Goal: Information Seeking & Learning: Learn about a topic

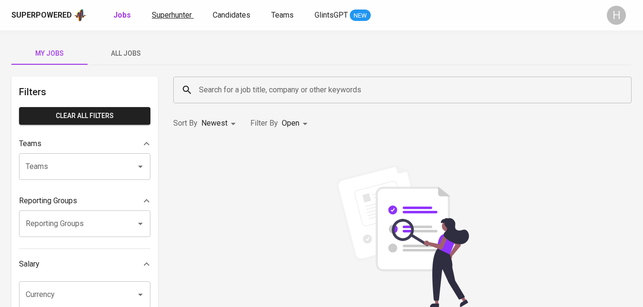
click at [175, 12] on span "Superhunter" at bounding box center [172, 14] width 40 height 9
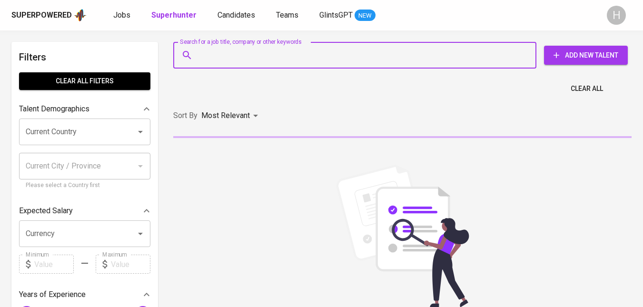
click at [255, 62] on input "Search for a job title, company or other keywords" at bounding box center [357, 55] width 321 height 18
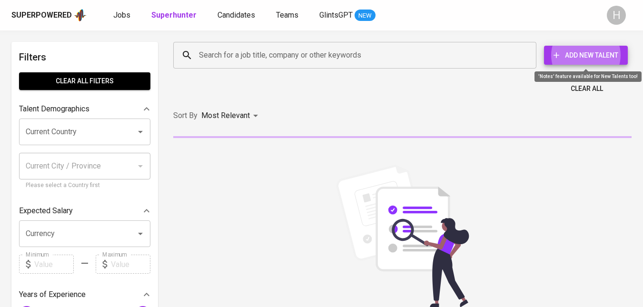
click at [253, 57] on input "Search for a job title, company or other keywords" at bounding box center [357, 55] width 321 height 18
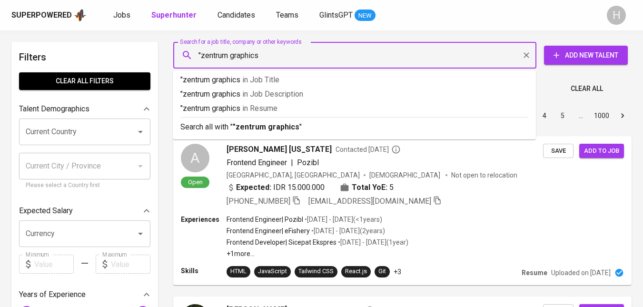
type input ""zentrum graphics""
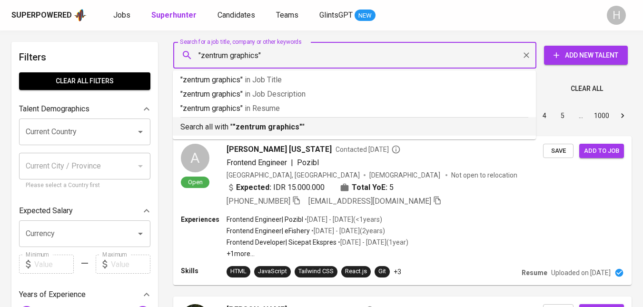
click at [283, 127] on b ""zentrum graphics"" at bounding box center [268, 126] width 70 height 9
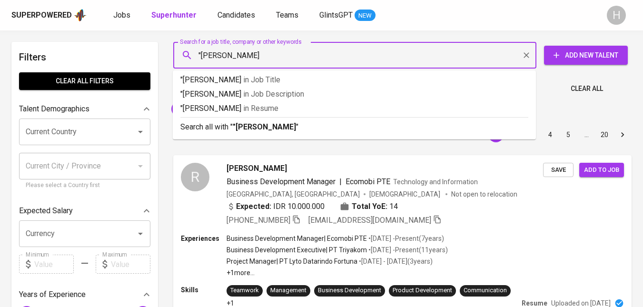
type input ""friska lim""
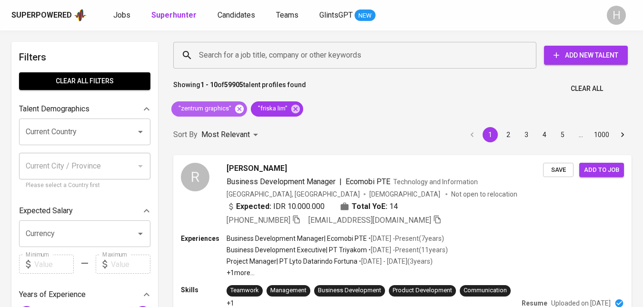
click at [240, 109] on icon at bounding box center [239, 108] width 9 height 9
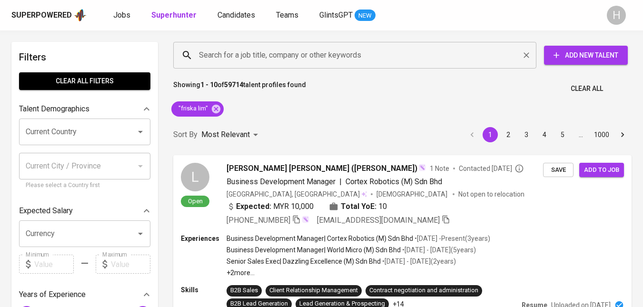
click at [246, 64] on div "Search for a job title, company or other keywords" at bounding box center [354, 55] width 363 height 27
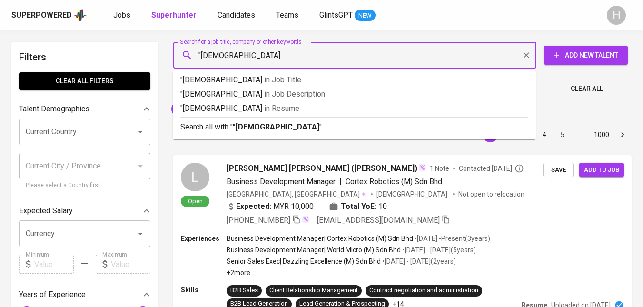
type input ""[DEMOGRAPHIC_DATA]""
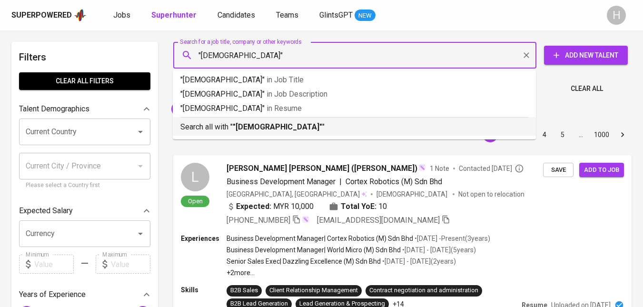
click at [261, 120] on div "Search all with " "kristen" "" at bounding box center [355, 125] width 348 height 16
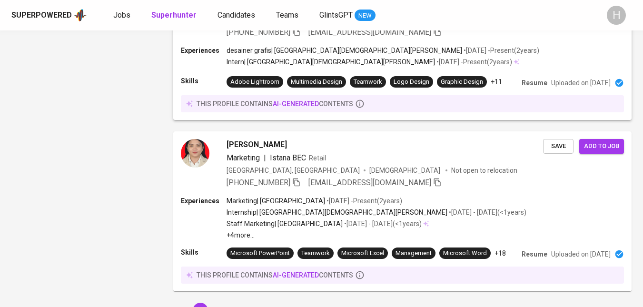
scroll to position [1519, 0]
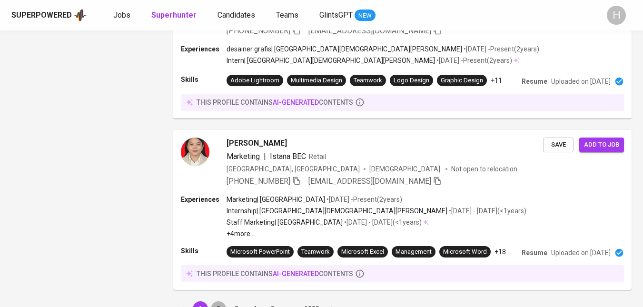
click at [218, 301] on button "2" at bounding box center [218, 308] width 15 height 15
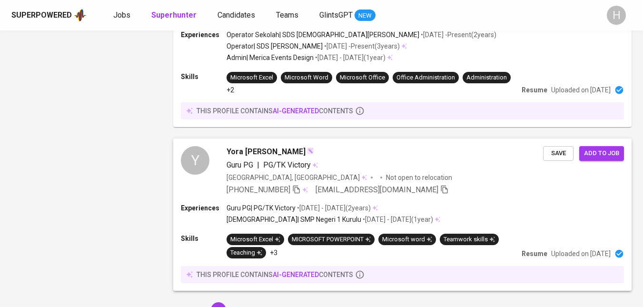
scroll to position [1511, 0]
